Goal: Use online tool/utility: Utilize a website feature to perform a specific function

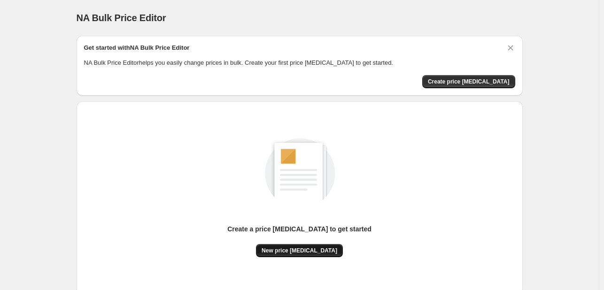
click at [297, 249] on span "New price [MEDICAL_DATA]" at bounding box center [300, 251] width 76 height 8
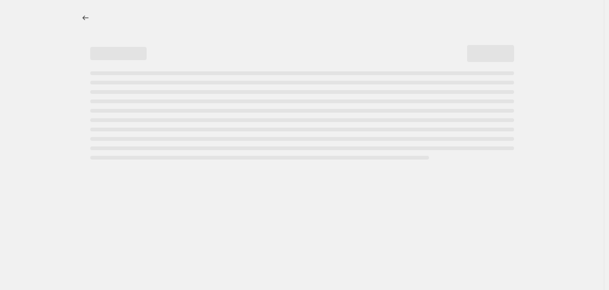
select select "percentage"
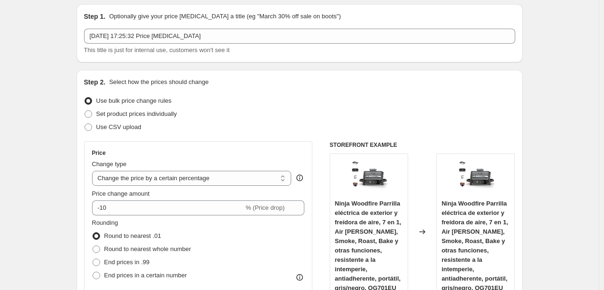
scroll to position [94, 0]
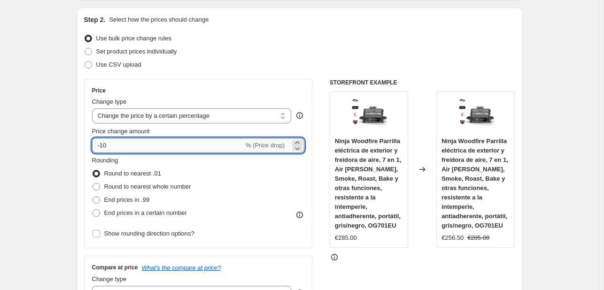
click at [203, 145] on input "-10" at bounding box center [168, 145] width 152 height 15
type input "-1"
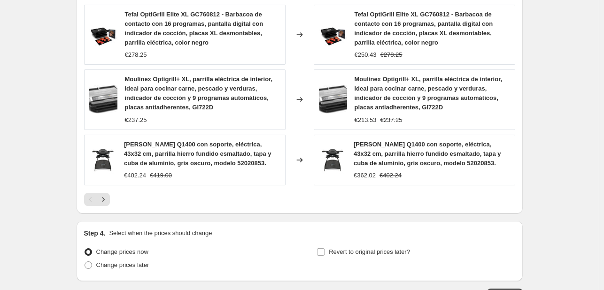
scroll to position [738, 0]
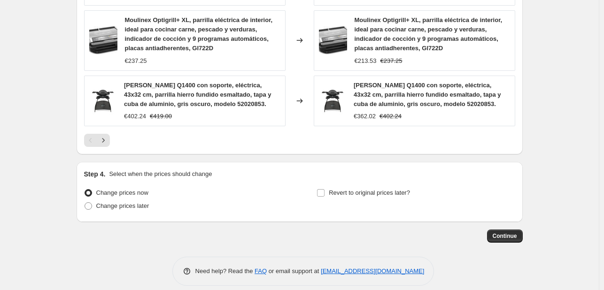
type input "-30"
click at [507, 230] on button "Continue" at bounding box center [505, 236] width 36 height 13
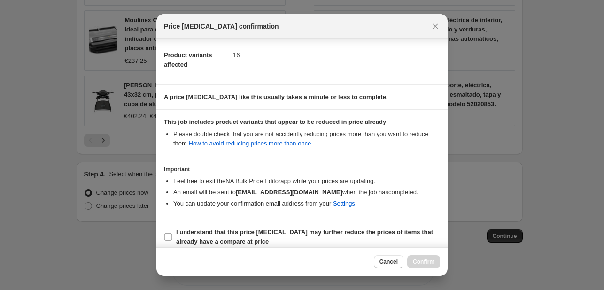
scroll to position [104, 0]
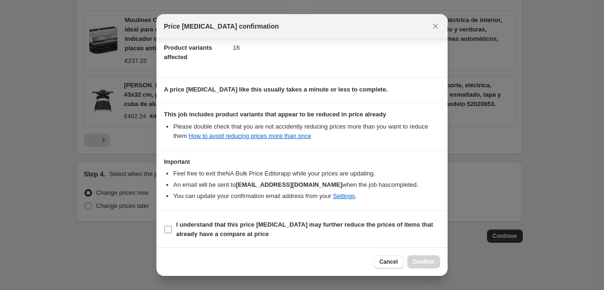
click at [256, 227] on b "I understand that this price change job may further reduce the prices of items …" at bounding box center [304, 229] width 257 height 16
click at [172, 227] on input "I understand that this price change job may further reduce the prices of items …" at bounding box center [168, 230] width 8 height 8
checkbox input "true"
click at [428, 258] on span "Confirm" at bounding box center [424, 262] width 22 height 8
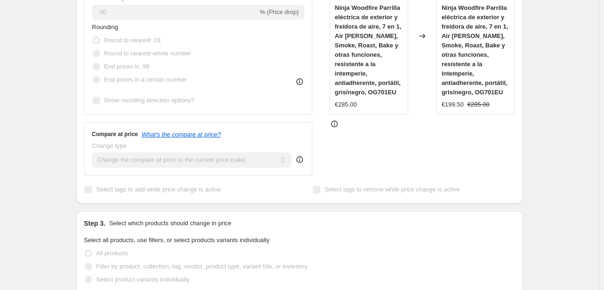
scroll to position [103, 0]
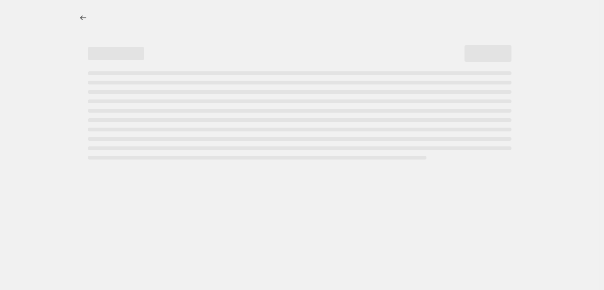
select select "percentage"
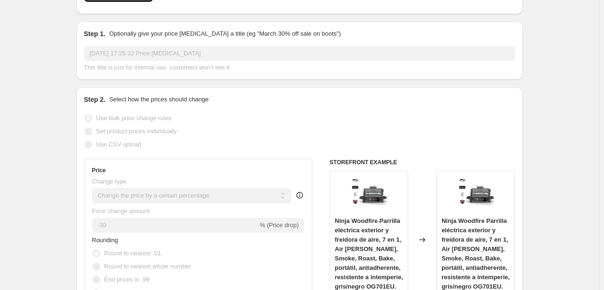
scroll to position [0, 0]
